Goal: Task Accomplishment & Management: Complete application form

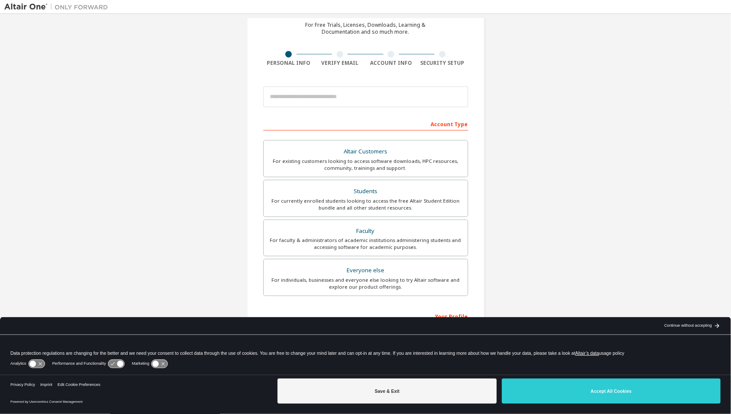
scroll to position [45, 0]
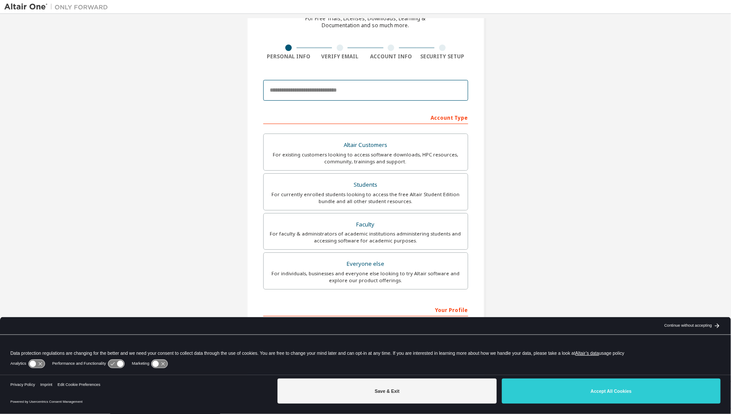
click at [438, 90] on input "email" at bounding box center [365, 90] width 205 height 21
click at [424, 88] on input "email" at bounding box center [365, 90] width 205 height 21
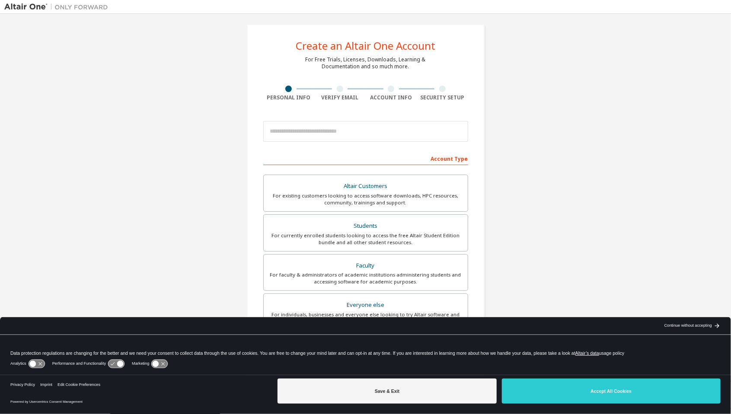
scroll to position [6, 0]
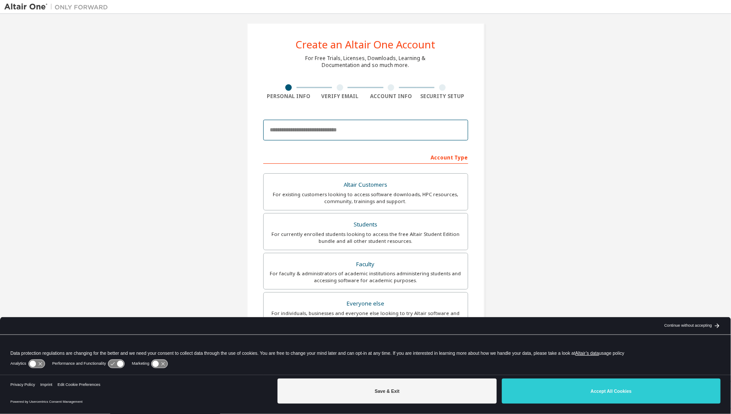
click at [424, 131] on input "email" at bounding box center [365, 130] width 205 height 21
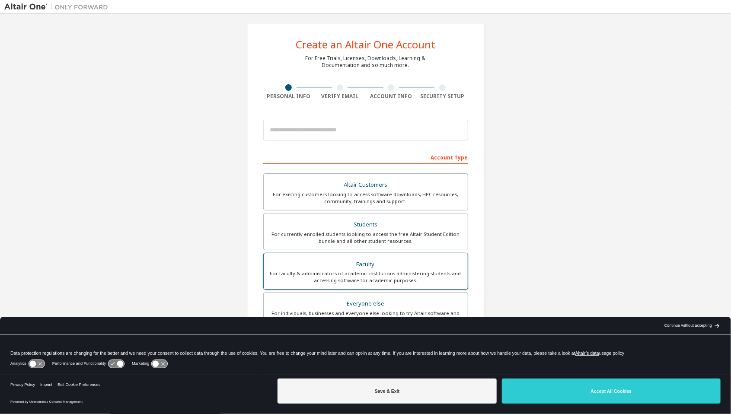
click at [315, 258] on div "Faculty" at bounding box center [366, 264] width 194 height 12
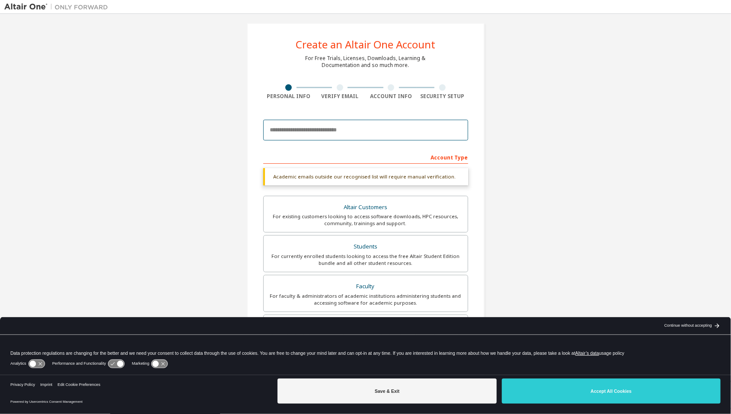
click at [442, 131] on input "email" at bounding box center [365, 130] width 205 height 21
click at [418, 120] on input "email" at bounding box center [365, 130] width 205 height 21
click at [364, 127] on input "email" at bounding box center [365, 130] width 205 height 21
click at [369, 129] on input "email" at bounding box center [365, 130] width 205 height 21
click at [385, 132] on input "email" at bounding box center [365, 130] width 205 height 21
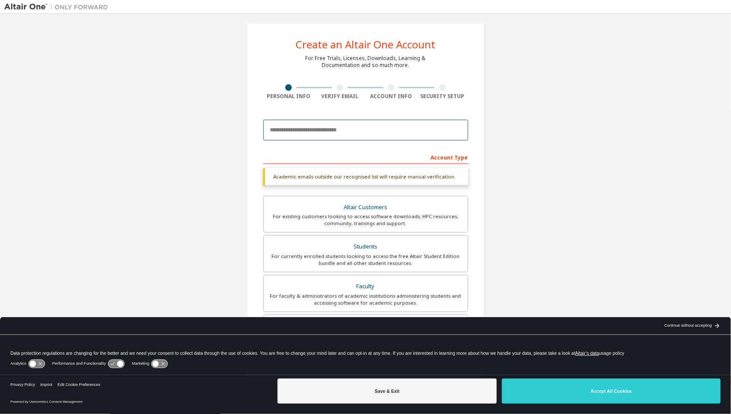
click at [395, 138] on input "email" at bounding box center [365, 130] width 205 height 21
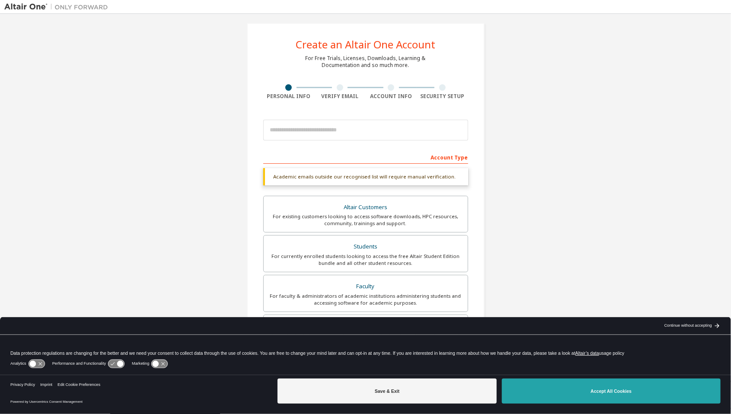
click at [561, 383] on button "Accept All Cookies" at bounding box center [611, 391] width 219 height 25
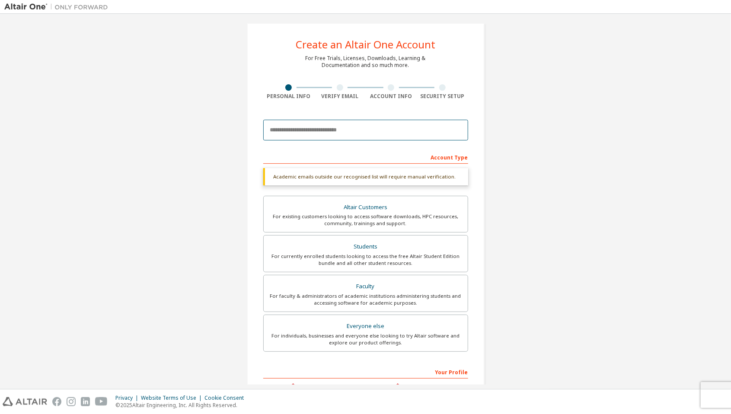
click at [369, 127] on input "email" at bounding box center [365, 130] width 205 height 21
type input "********"
click at [363, 131] on input "********" at bounding box center [365, 130] width 205 height 21
